Goal: Find specific page/section: Find specific page/section

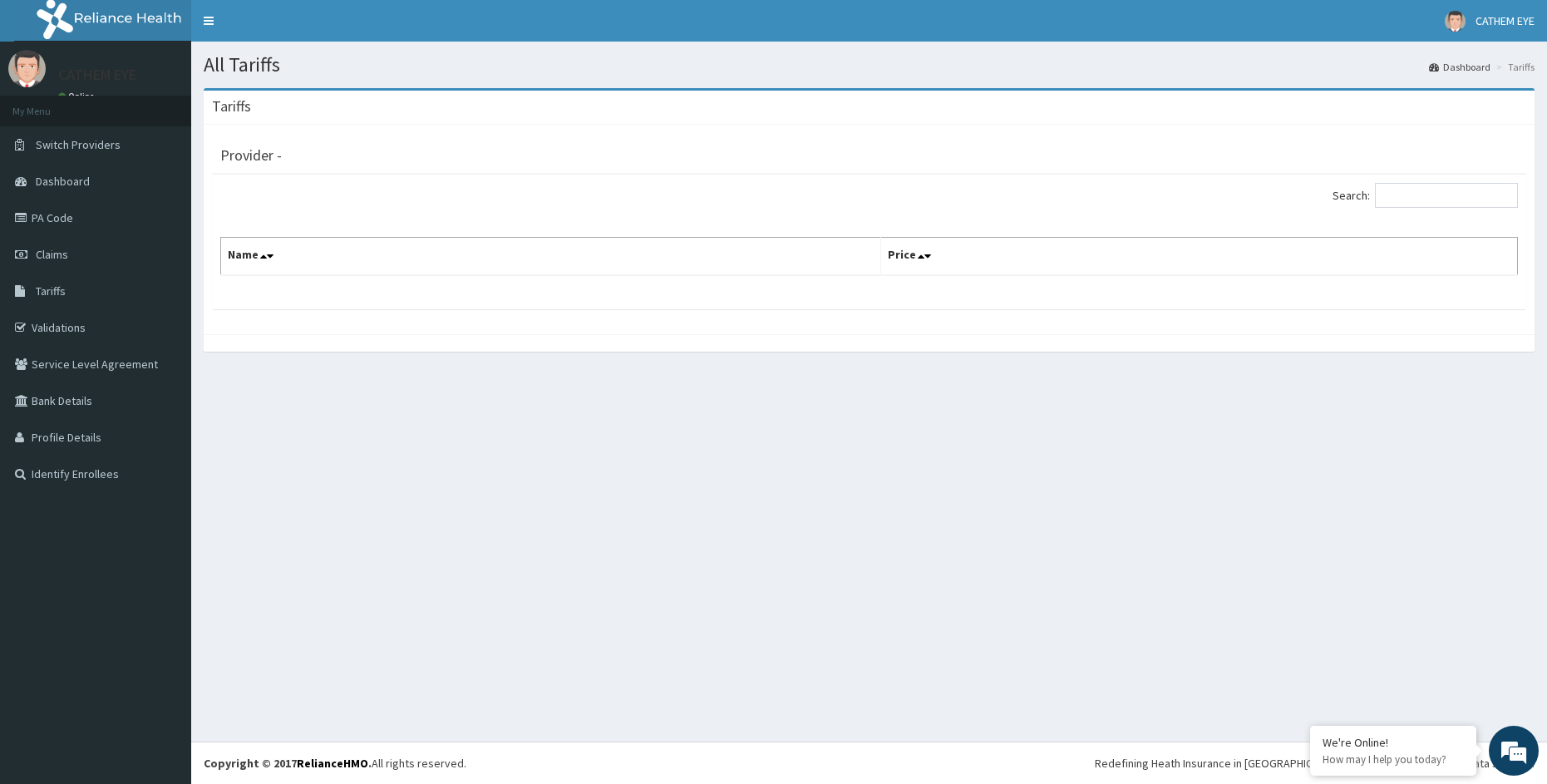
click at [321, 251] on th "Name" at bounding box center [551, 257] width 660 height 39
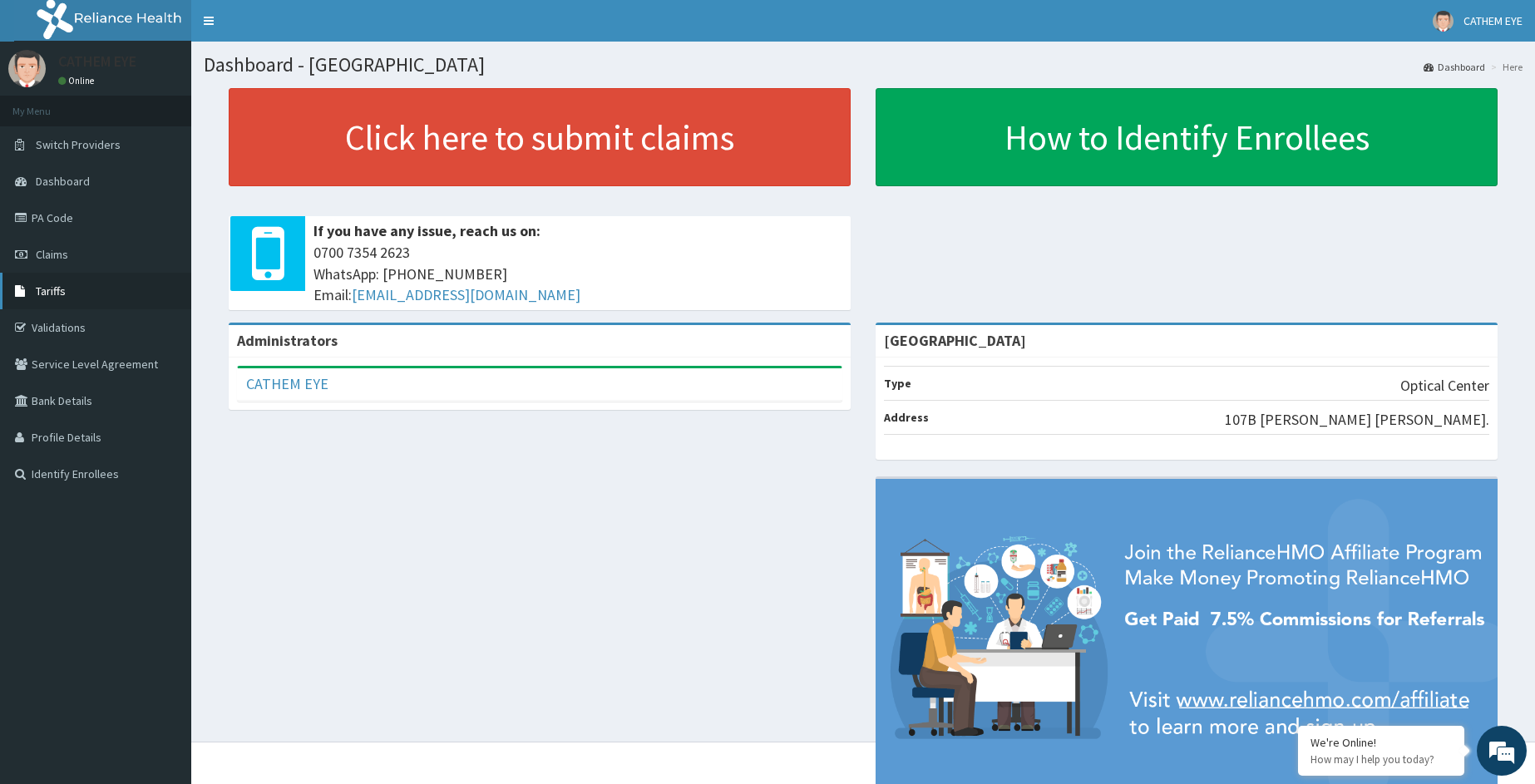
click at [44, 285] on span "Tariffs" at bounding box center [51, 291] width 30 height 15
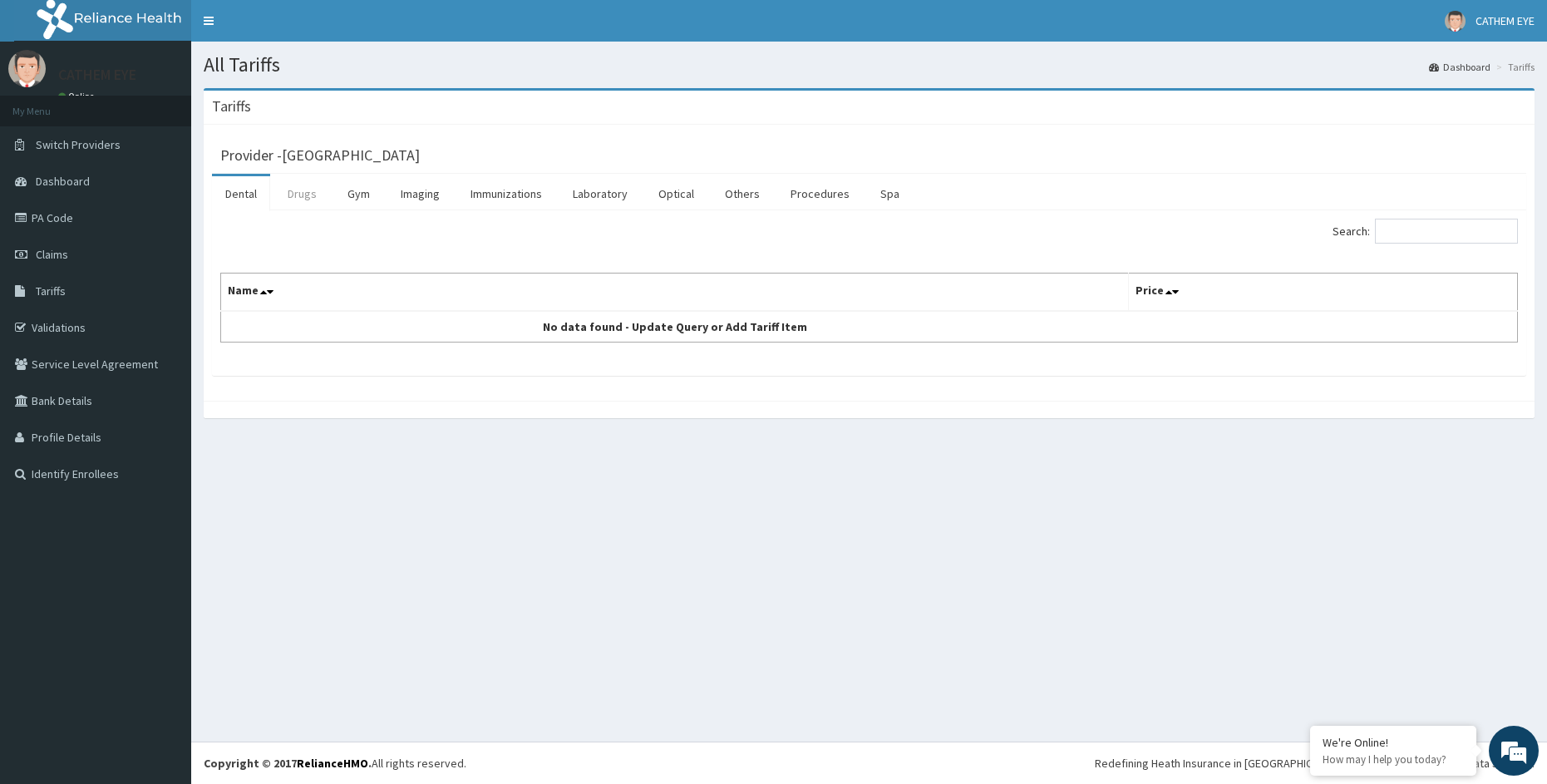
click at [297, 197] on link "Drugs" at bounding box center [302, 194] width 55 height 35
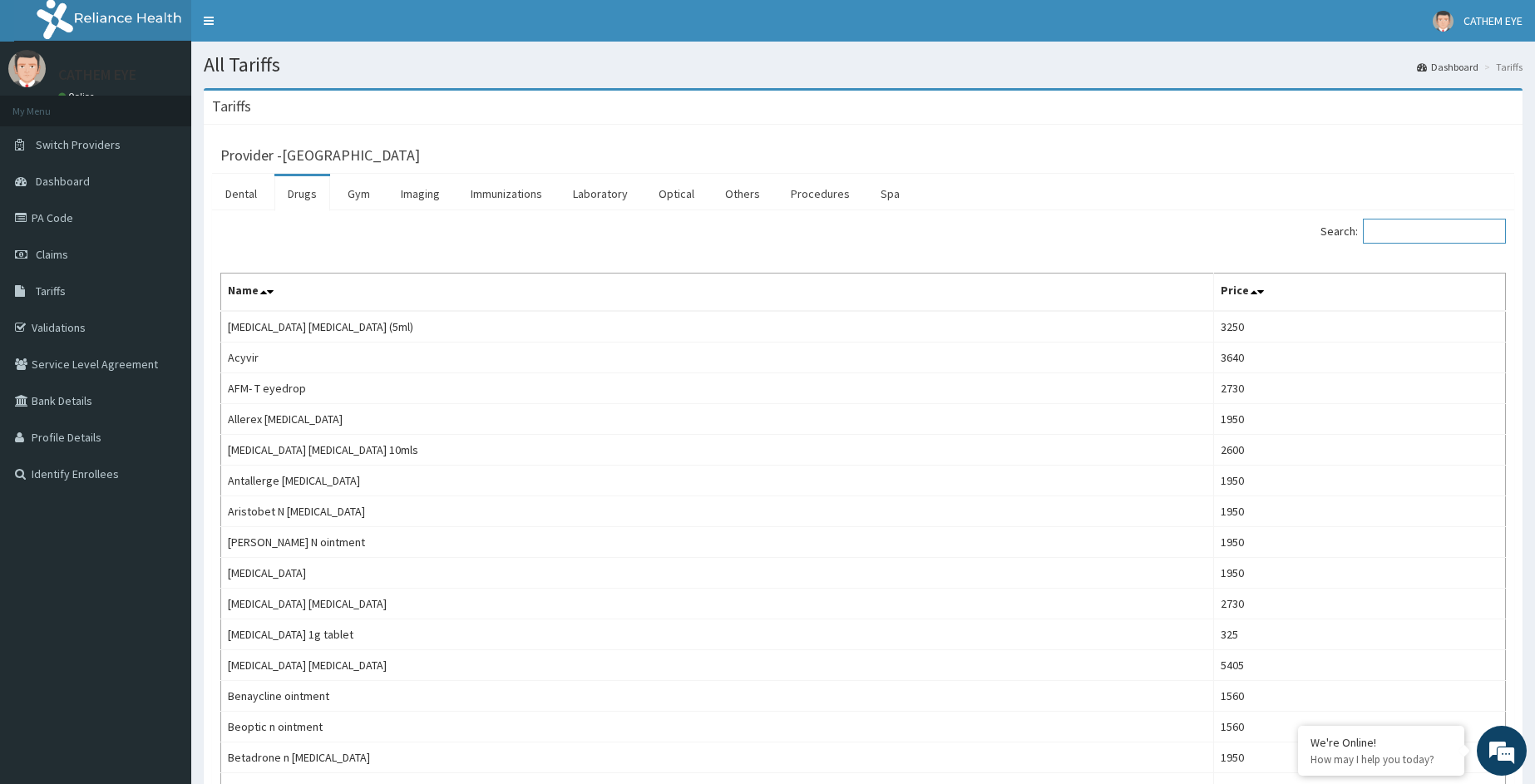
click at [1407, 238] on input "Search:" at bounding box center [1434, 231] width 143 height 25
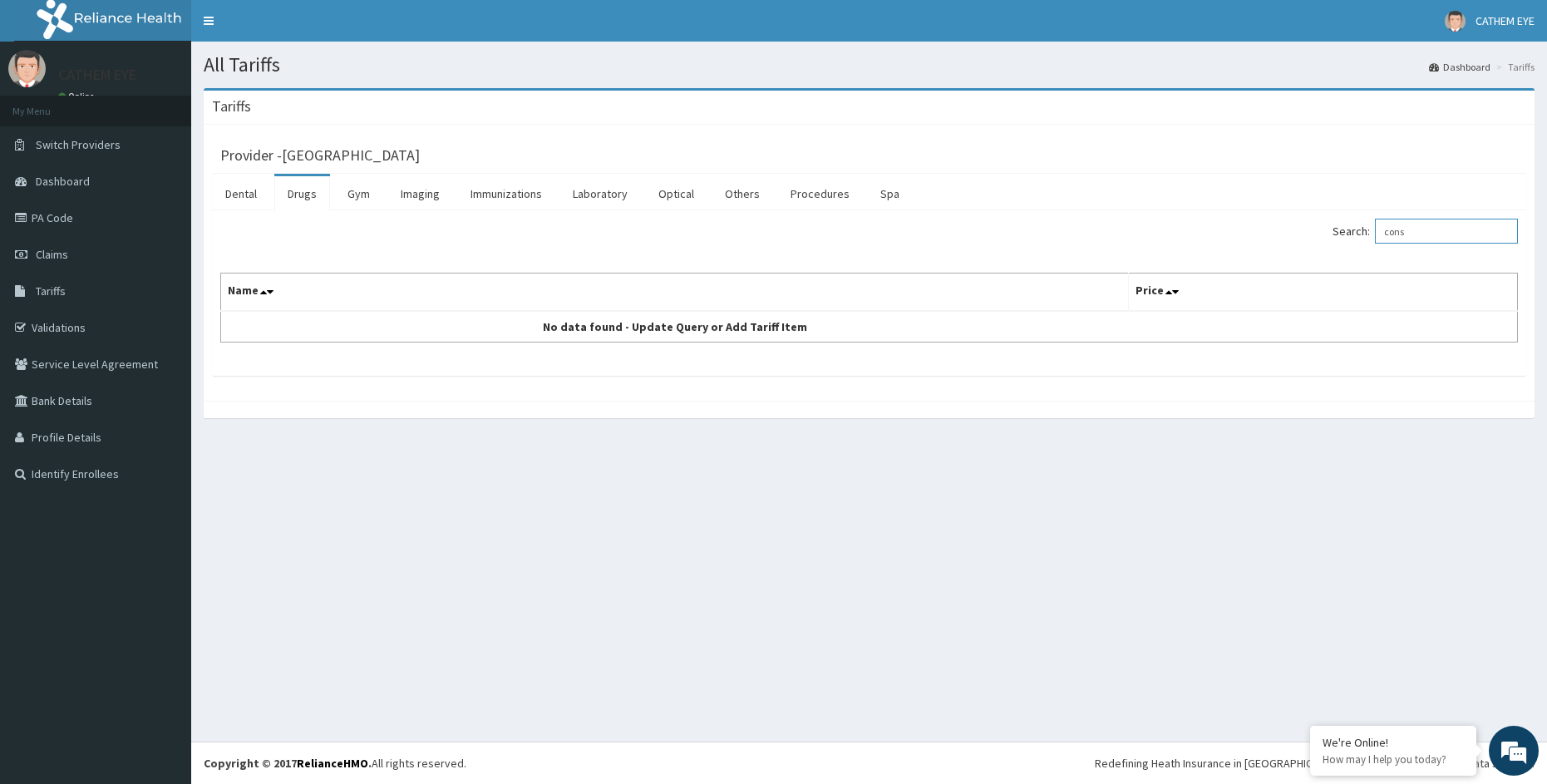
type input "cons"
click at [301, 193] on link "Drugs" at bounding box center [302, 194] width 55 height 35
click at [666, 197] on link "Optical" at bounding box center [676, 194] width 62 height 35
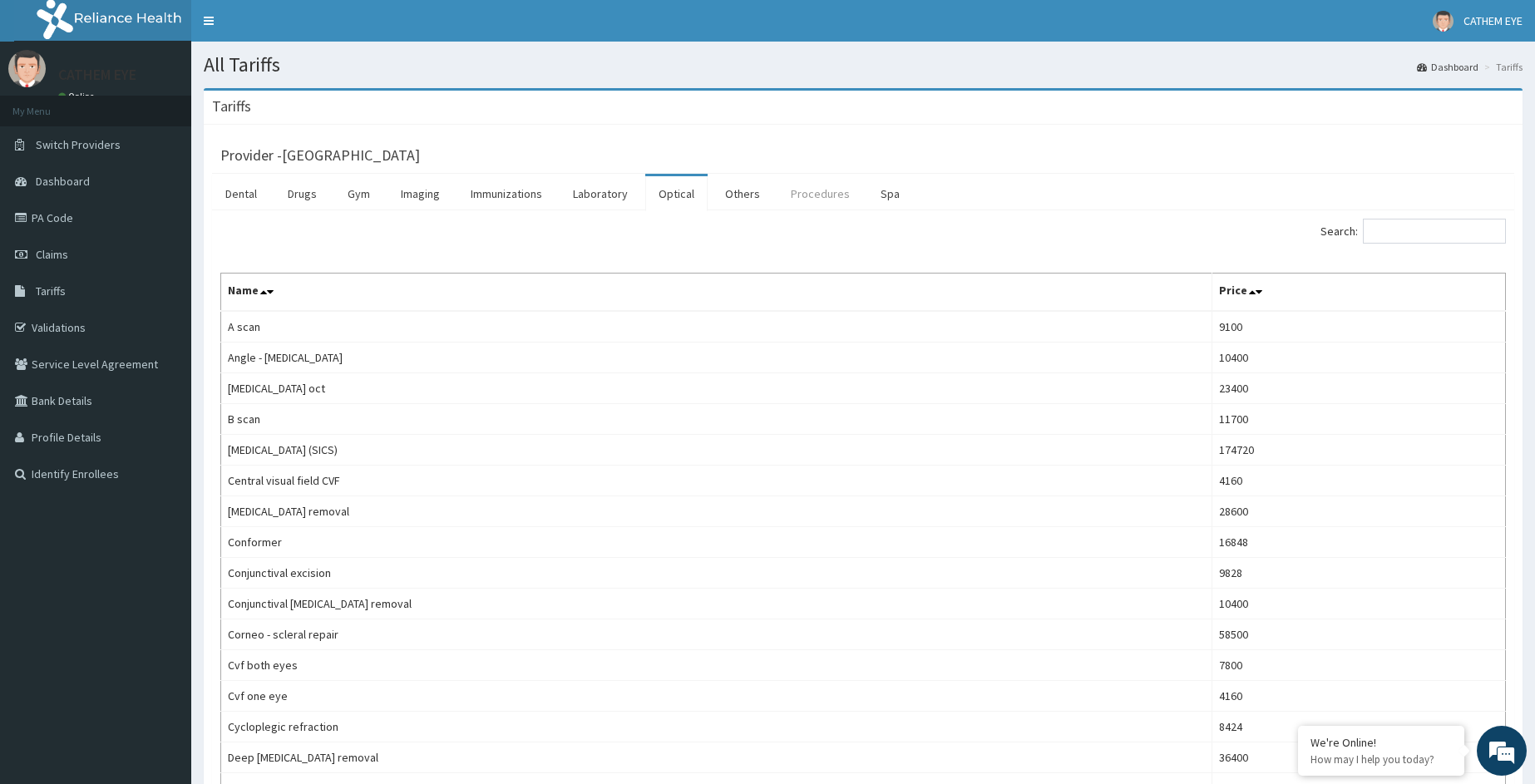
click at [820, 196] on link "Procedures" at bounding box center [820, 194] width 86 height 35
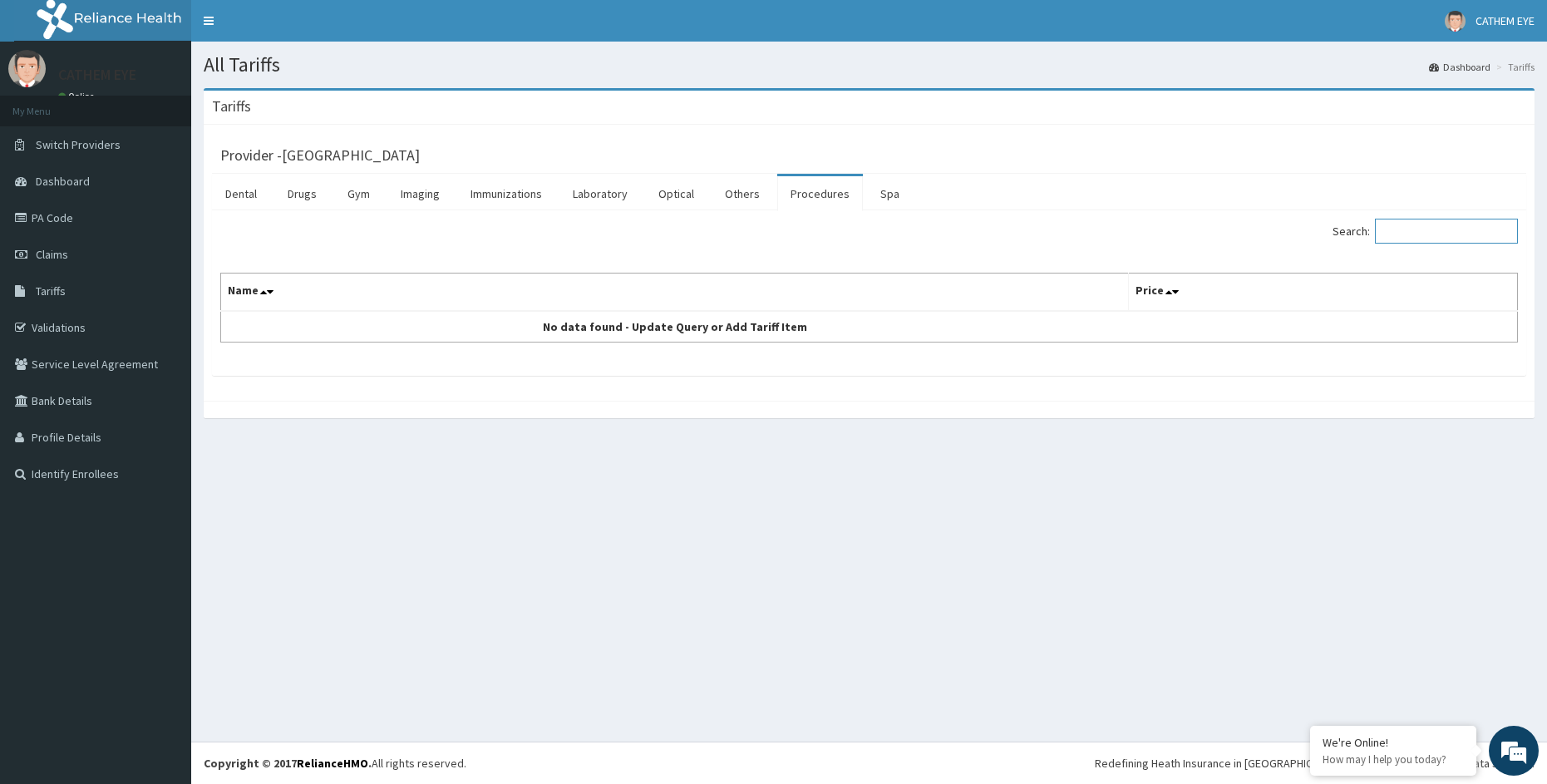
click at [1450, 234] on input "Search:" at bounding box center [1446, 231] width 143 height 25
type input "con"
click at [685, 196] on link "Optical" at bounding box center [676, 194] width 62 height 35
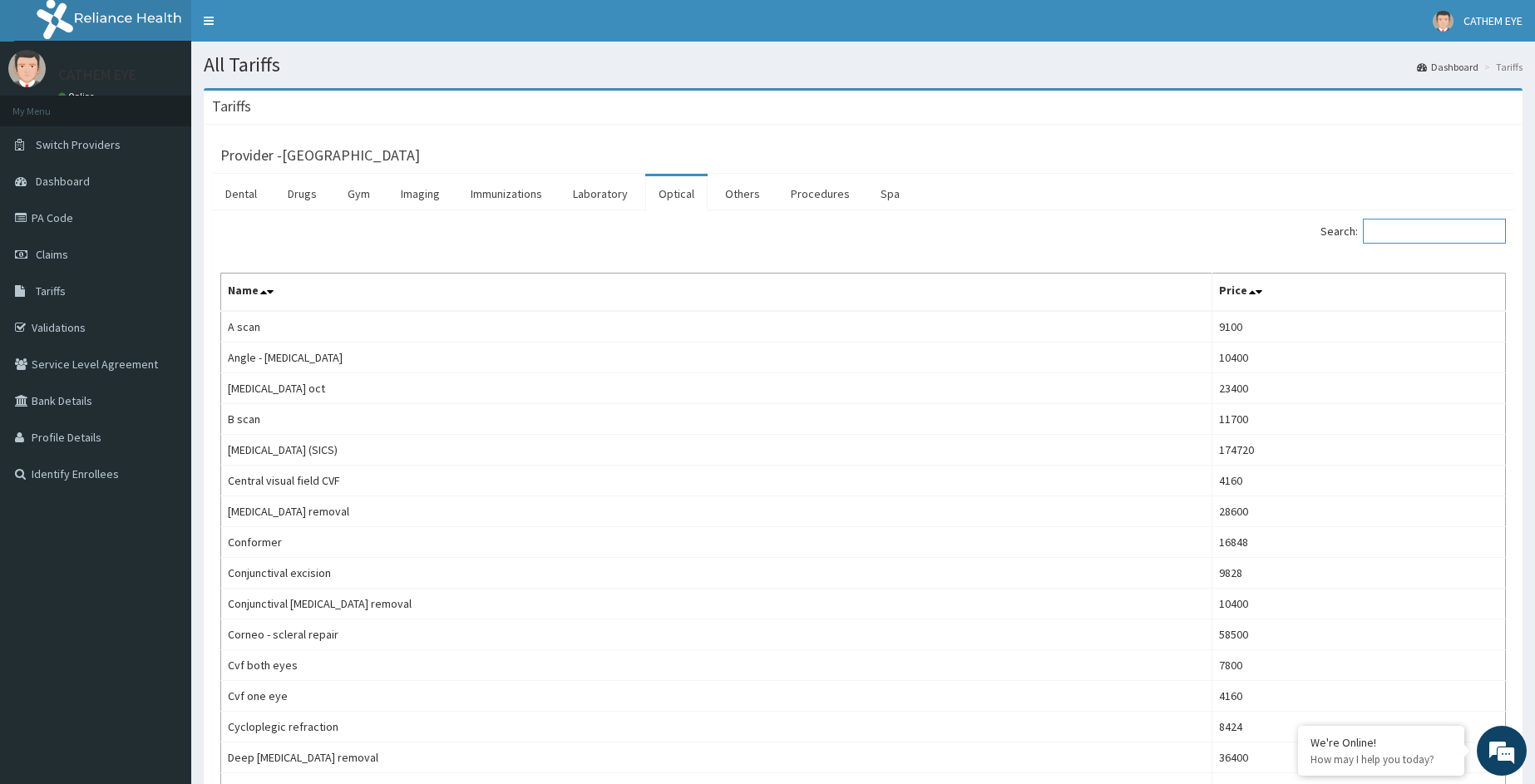
click at [1404, 229] on input "Search:" at bounding box center [1434, 231] width 143 height 25
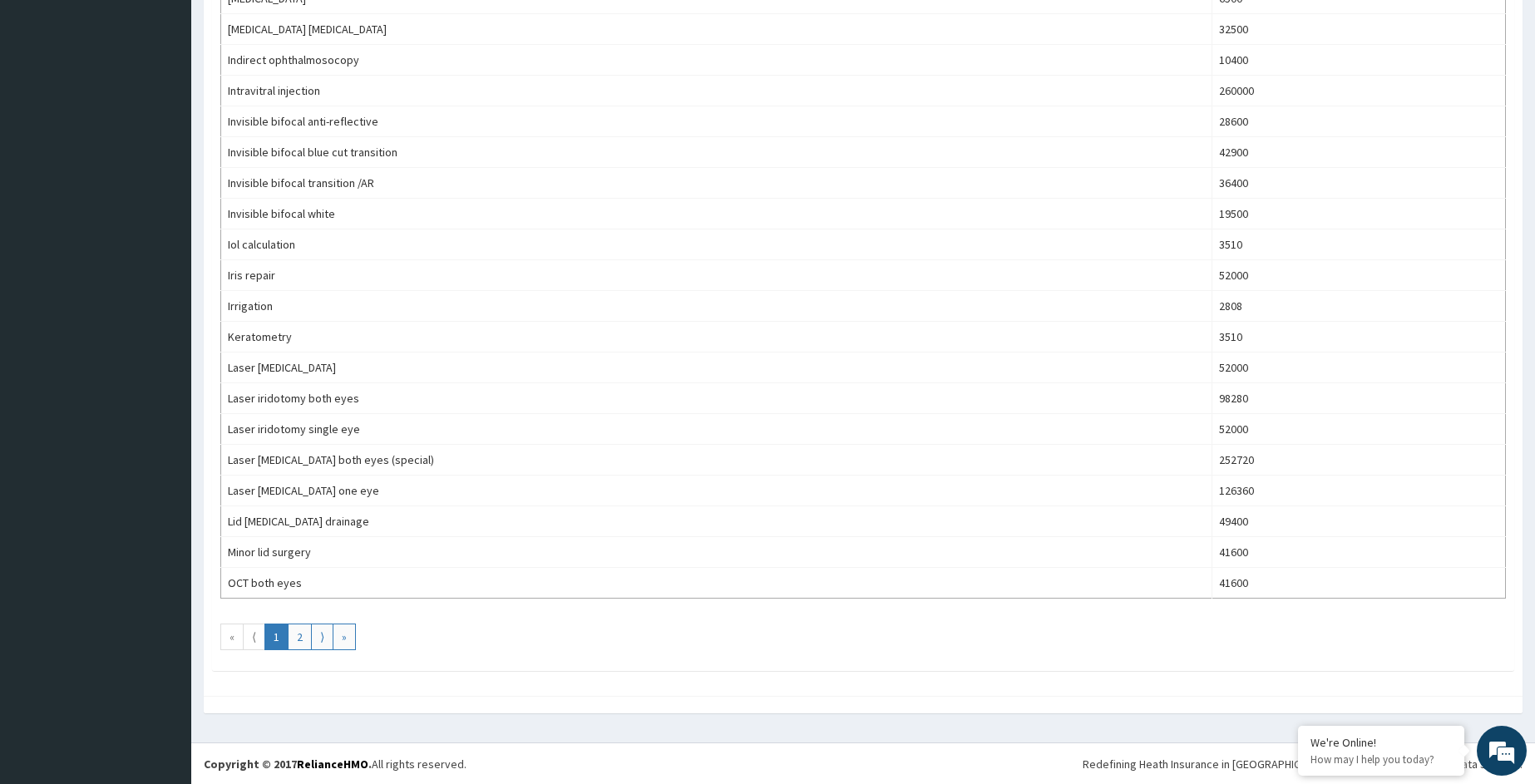
scroll to position [1252, 0]
click at [305, 634] on link "2" at bounding box center [299, 636] width 24 height 27
